Goal: Complete application form

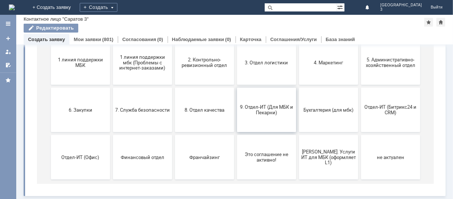
scroll to position [101, 0]
click at [256, 109] on span "9. Отдел-ИТ (Для МБК и Пекарни)" at bounding box center [266, 110] width 55 height 11
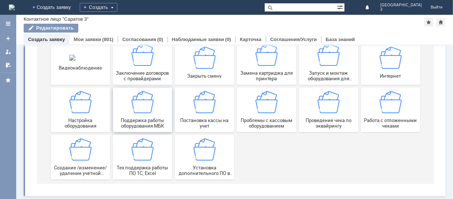
scroll to position [103, 0]
click at [381, 108] on img at bounding box center [390, 102] width 22 height 22
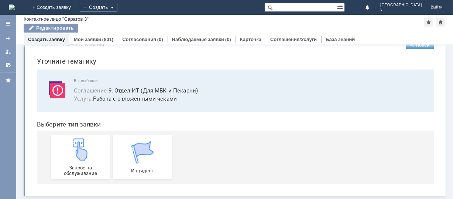
scroll to position [18, 0]
click at [78, 153] on img at bounding box center [80, 149] width 22 height 22
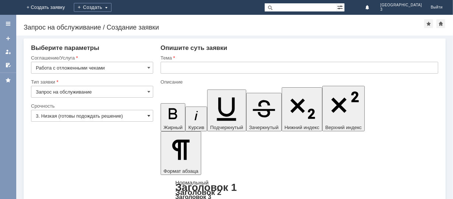
click at [147, 114] on span at bounding box center [148, 116] width 3 height 6
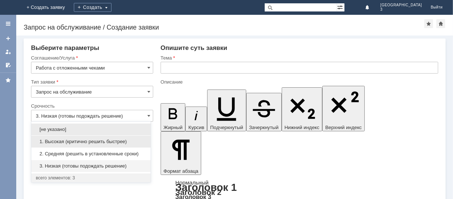
click at [144, 140] on span "1. Высокая (критично решить быстрее)" at bounding box center [91, 142] width 110 height 6
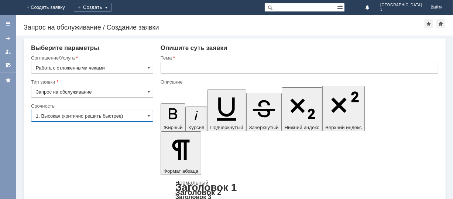
type input "1. Высокая (критично решить быстрее)"
click at [172, 68] on input "text" at bounding box center [300, 68] width 278 height 12
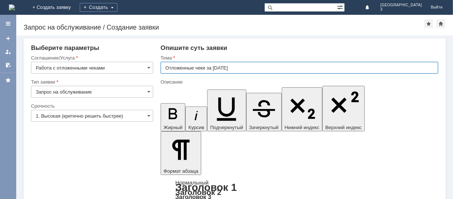
type input "Отложенные чеки за 11.09.2025"
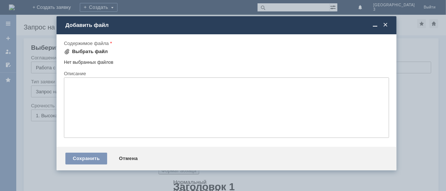
click at [90, 49] on div "Выбрать файл" at bounding box center [90, 52] width 36 height 6
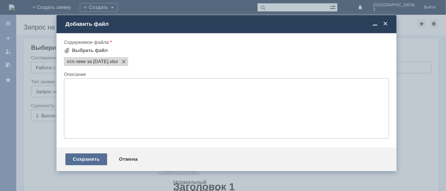
click at [69, 163] on div "Сохранить" at bounding box center [86, 160] width 42 height 12
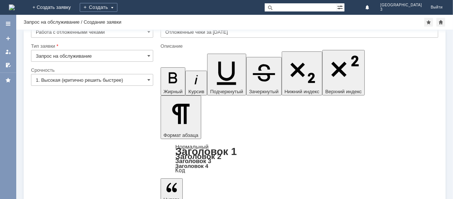
scroll to position [30, 0]
